Goal: Ask a question

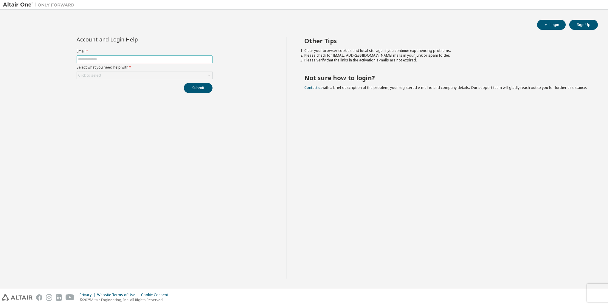
click at [84, 59] on input "text" at bounding box center [144, 59] width 133 height 5
type input "**********"
click at [110, 75] on div "Click to select" at bounding box center [144, 75] width 135 height 7
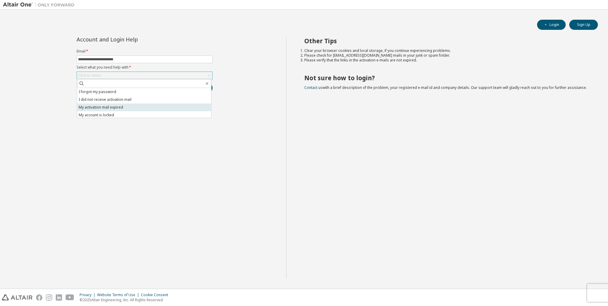
scroll to position [17, 0]
click at [114, 113] on li "I don't know but can't login" at bounding box center [144, 114] width 134 height 8
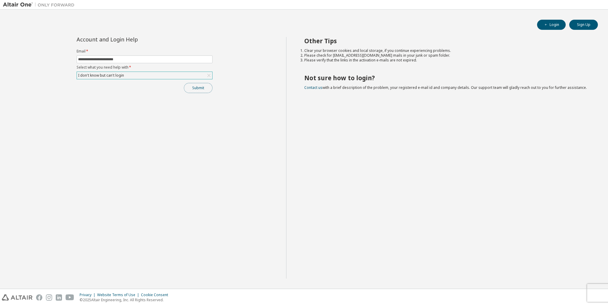
click at [191, 86] on button "Submit" at bounding box center [198, 88] width 29 height 10
click at [557, 290] on link "Altair support" at bounding box center [565, 289] width 24 height 5
click at [597, 290] on icon "button" at bounding box center [596, 290] width 4 height 4
click at [553, 22] on button "Login" at bounding box center [551, 25] width 29 height 10
